Goal: Check status: Check status

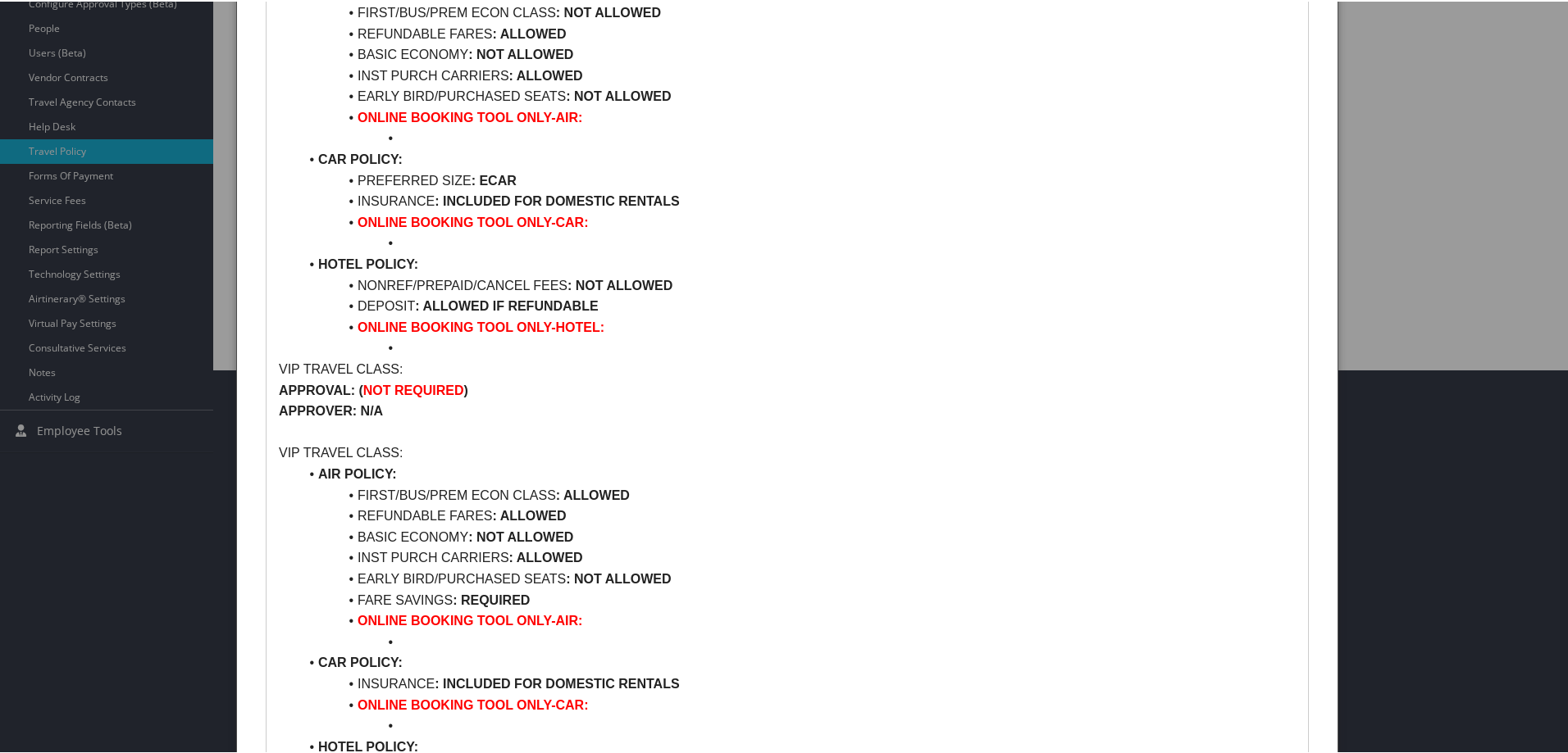
scroll to position [409, 0]
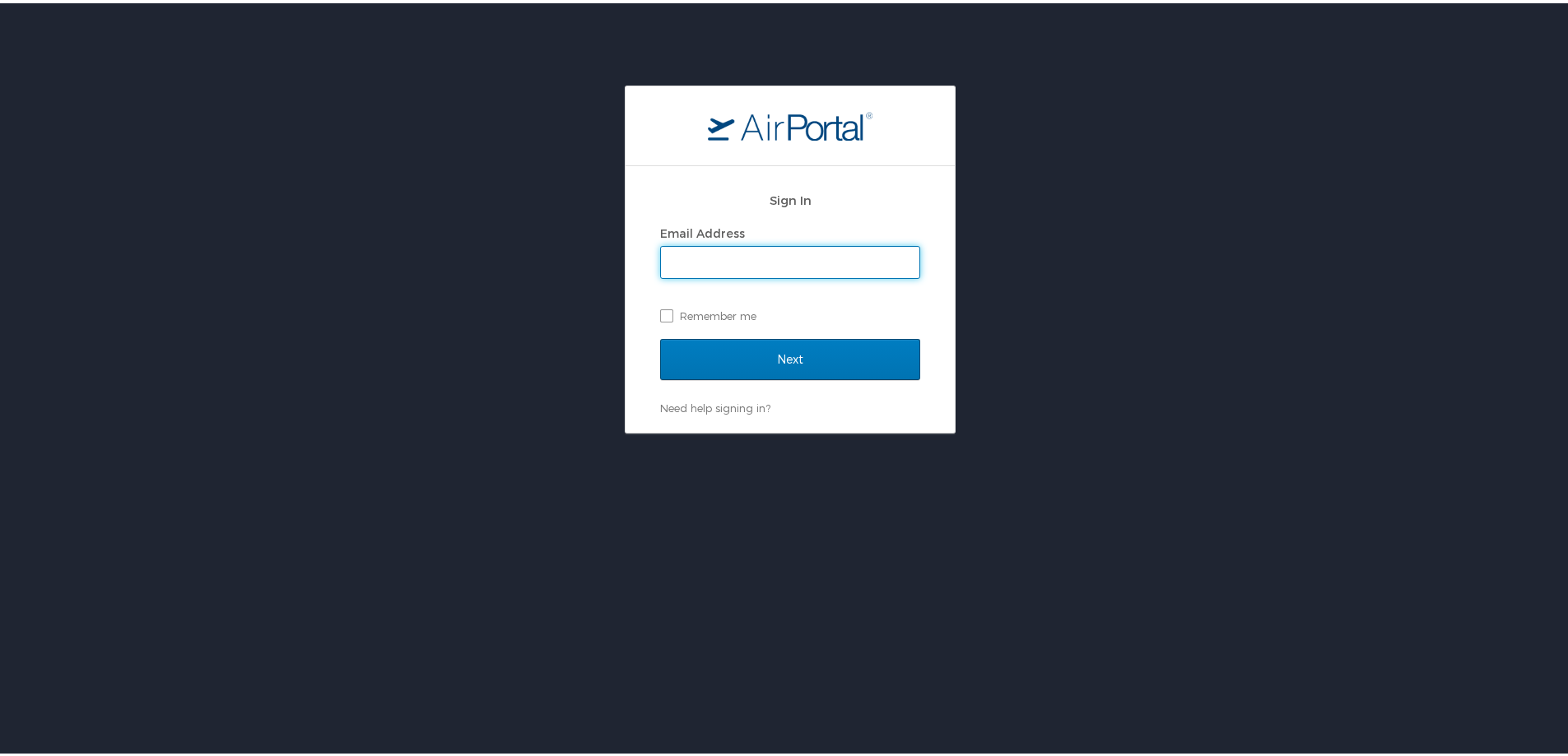
type input "chris.wasielewski@cbtravel.com"
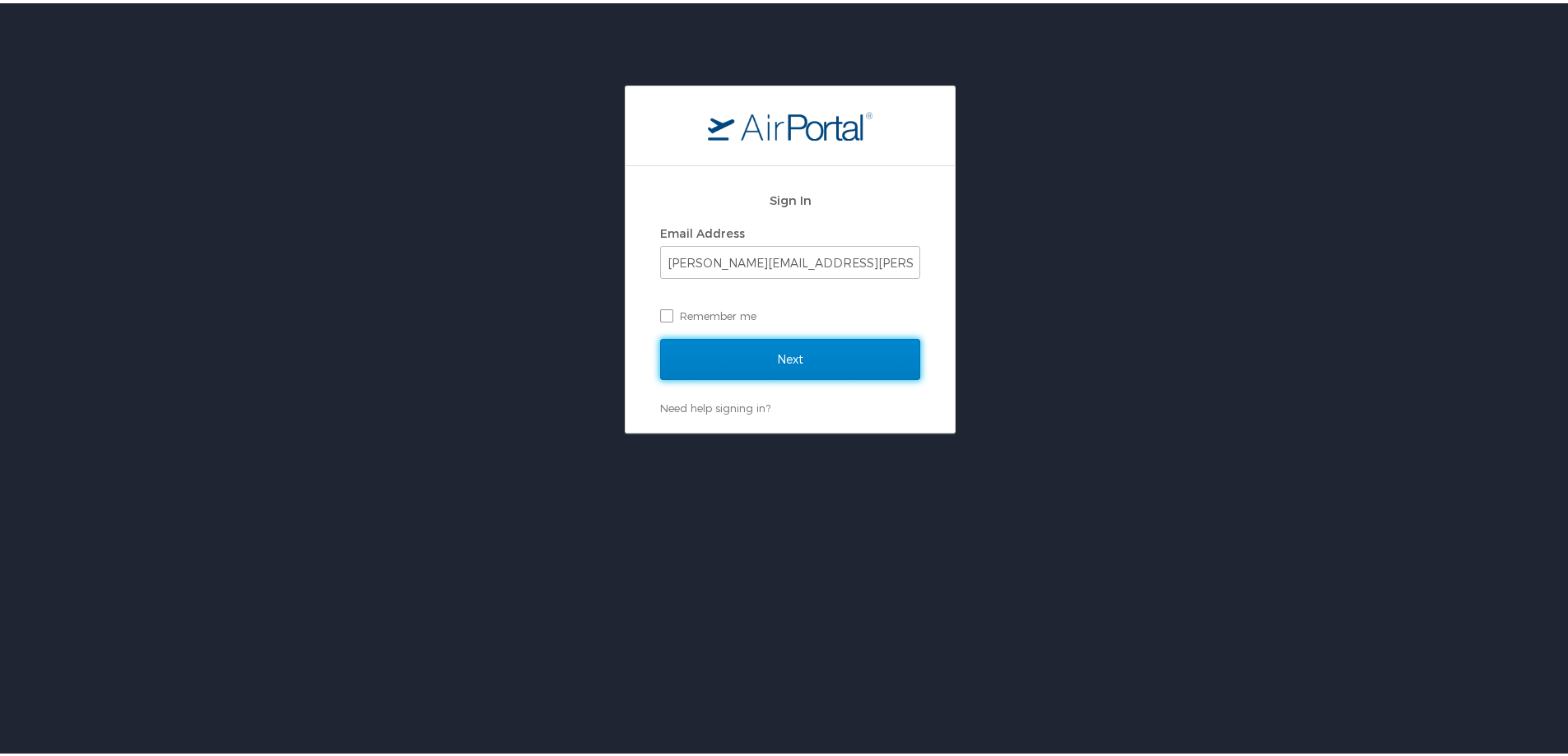
click at [794, 366] on input "Next" at bounding box center [790, 357] width 260 height 42
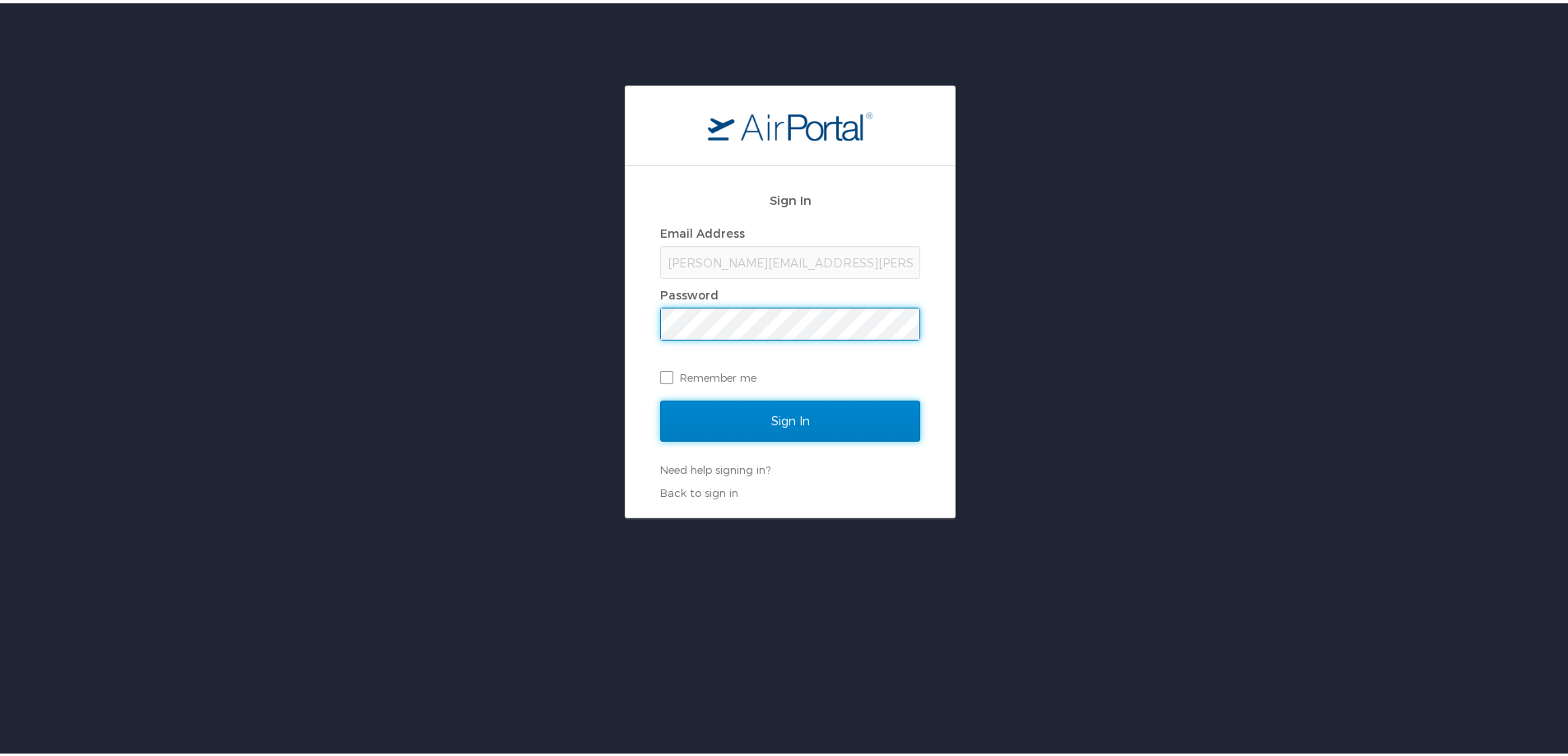
click at [774, 415] on input "Sign In" at bounding box center [790, 418] width 260 height 42
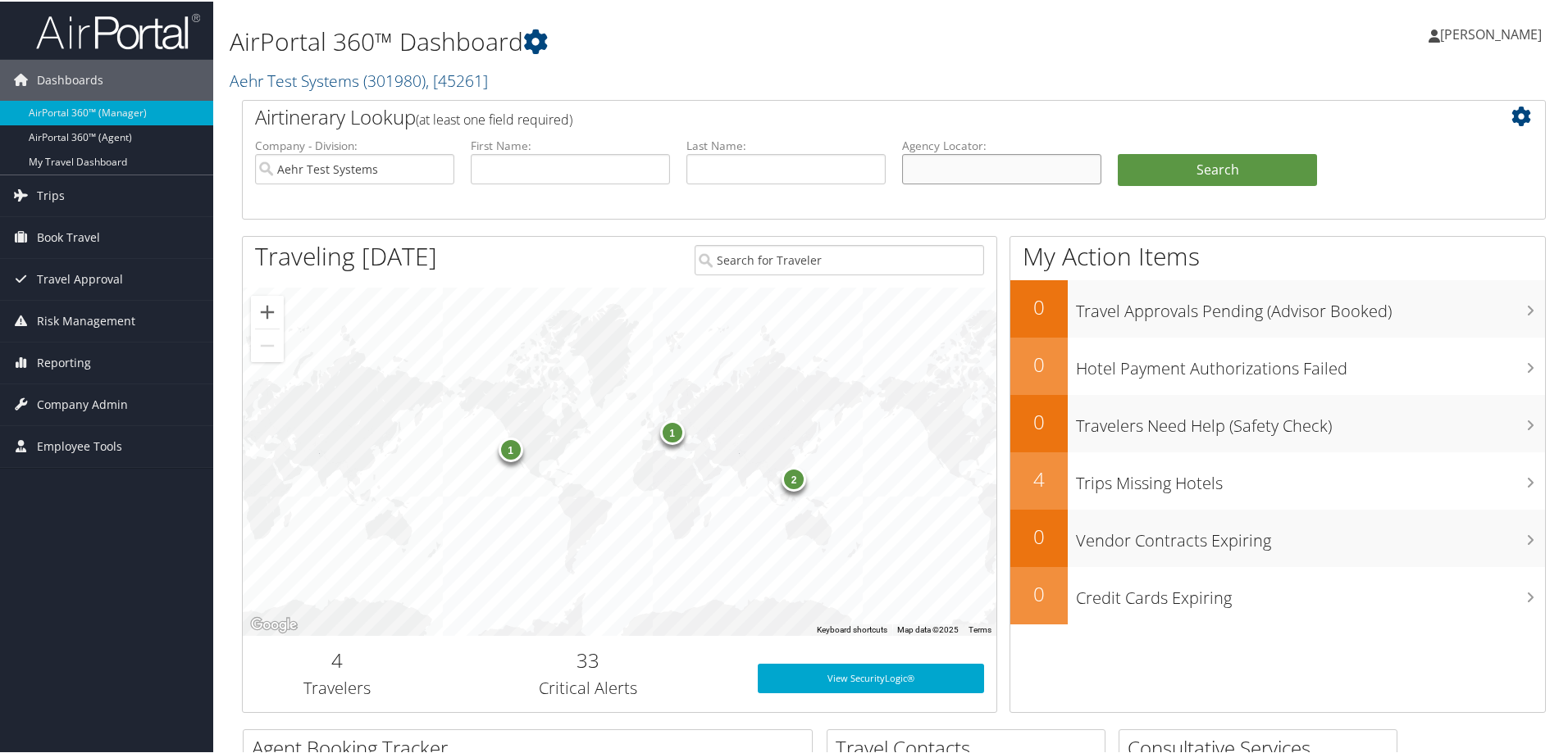
click at [947, 172] on input "text" at bounding box center [1002, 167] width 199 height 31
paste input "D9L986"
type input "D9L986"
click at [1221, 177] on button "Search" at bounding box center [1217, 168] width 199 height 32
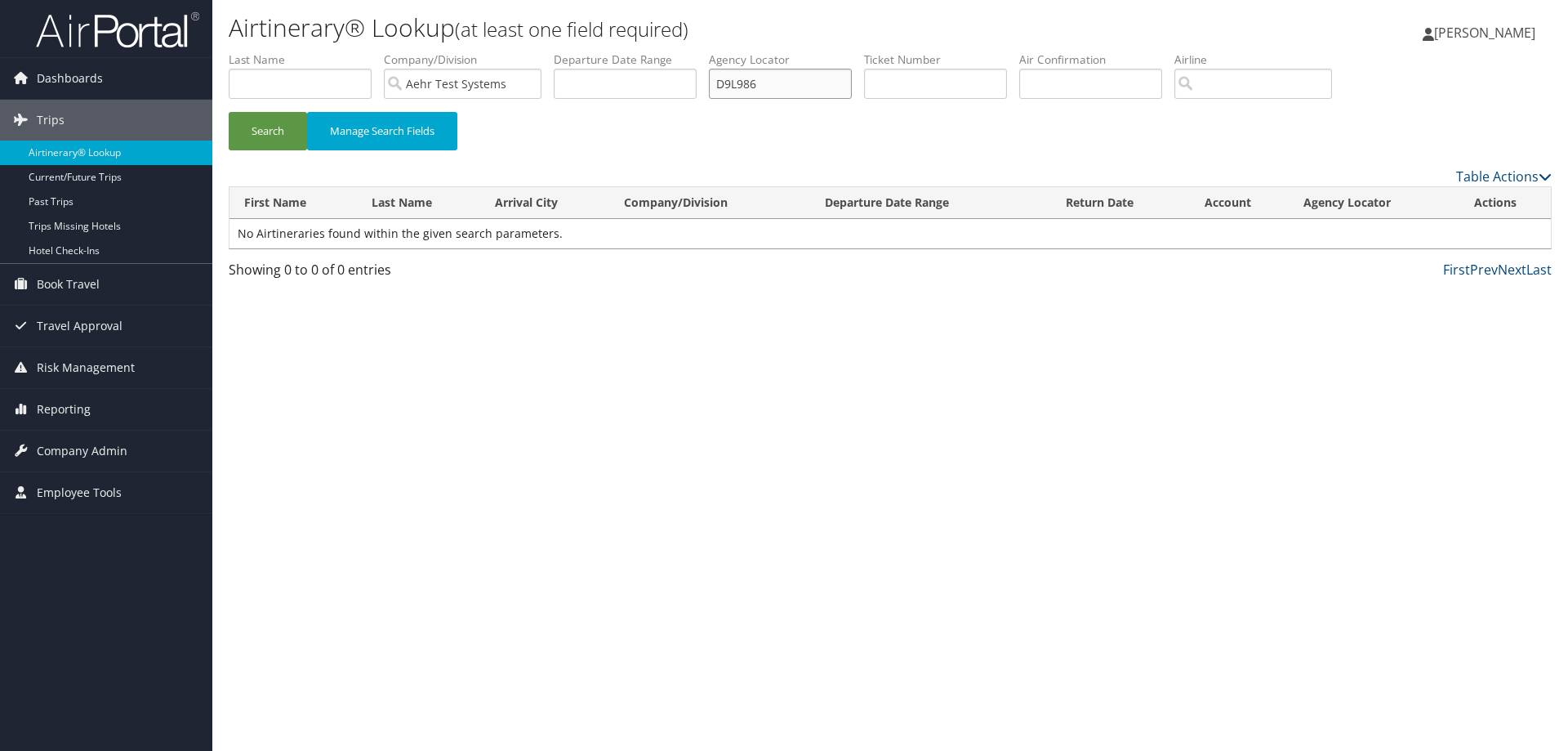
click at [782, 91] on input "D9L986" at bounding box center [781, 83] width 143 height 30
click at [802, 82] on input "D9L986" at bounding box center [781, 83] width 143 height 30
click at [1091, 81] on input "text" at bounding box center [1091, 83] width 143 height 30
drag, startPoint x: 803, startPoint y: 88, endPoint x: 690, endPoint y: 96, distance: 113.3
click at [690, 51] on ul "First Name Last Name Departure City Arrival City Company/Division Aehr Test Sys…" at bounding box center [890, 51] width 1324 height 0
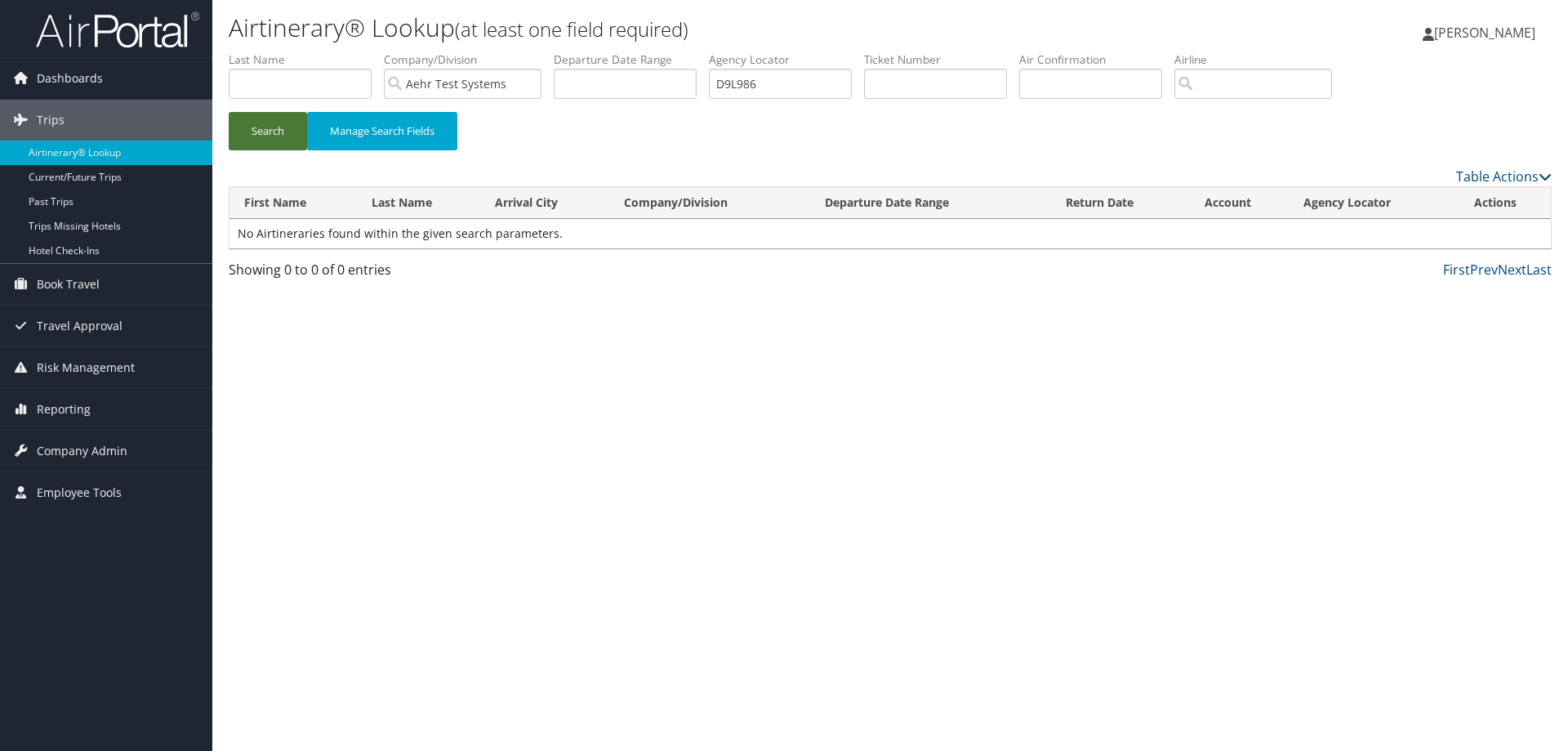
click at [271, 132] on button "Search" at bounding box center [268, 131] width 78 height 38
